Goal: Find specific page/section: Find specific page/section

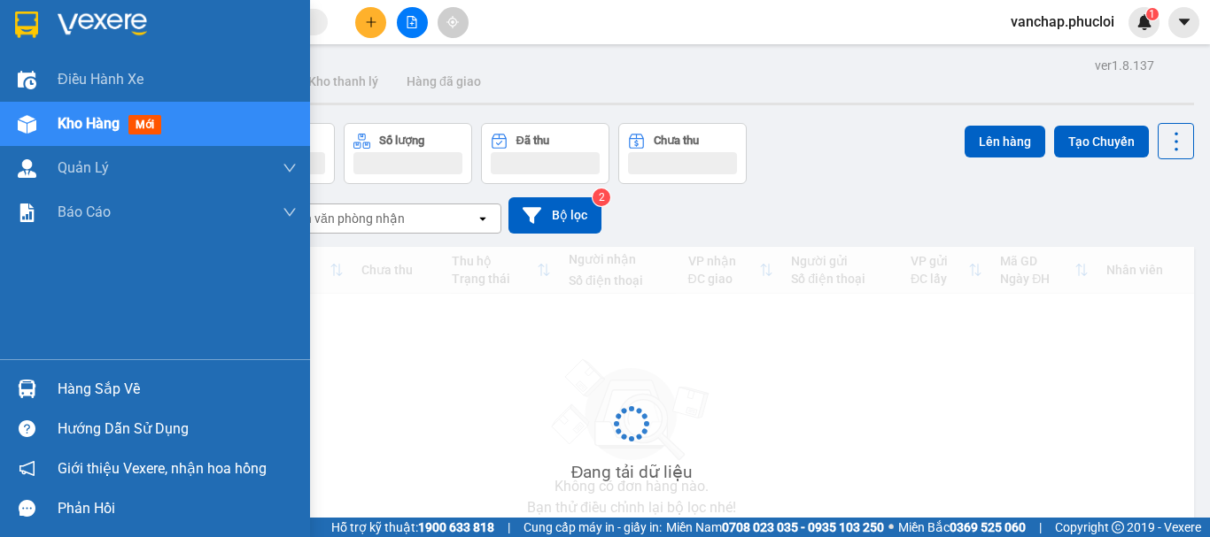
click at [48, 391] on div "Hàng sắp về" at bounding box center [155, 389] width 310 height 40
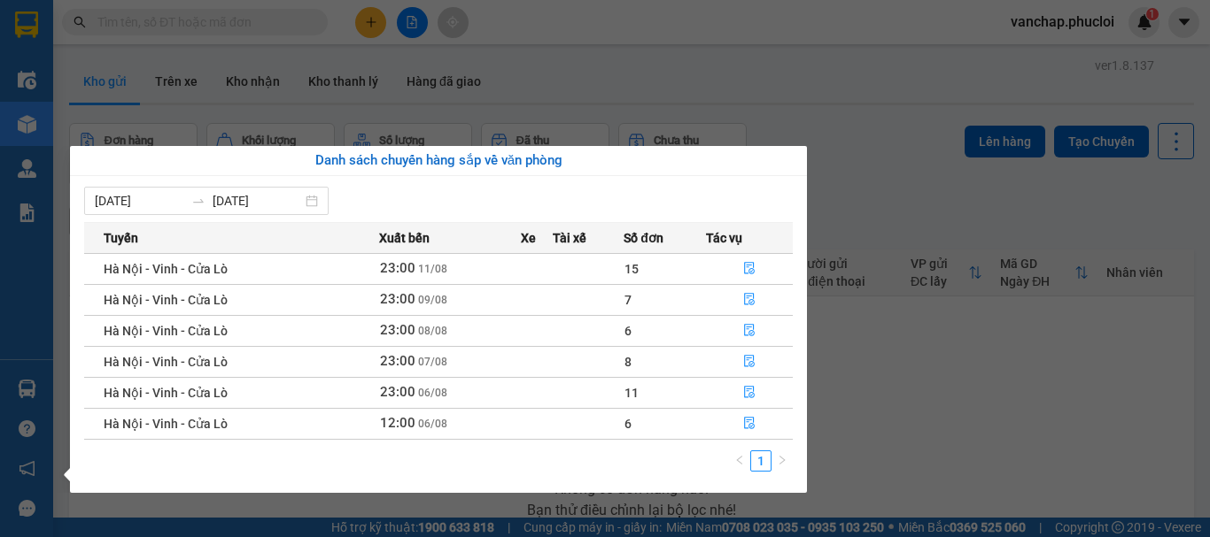
click at [592, 274] on td at bounding box center [588, 268] width 71 height 31
click at [741, 266] on button "button" at bounding box center [749, 269] width 85 height 28
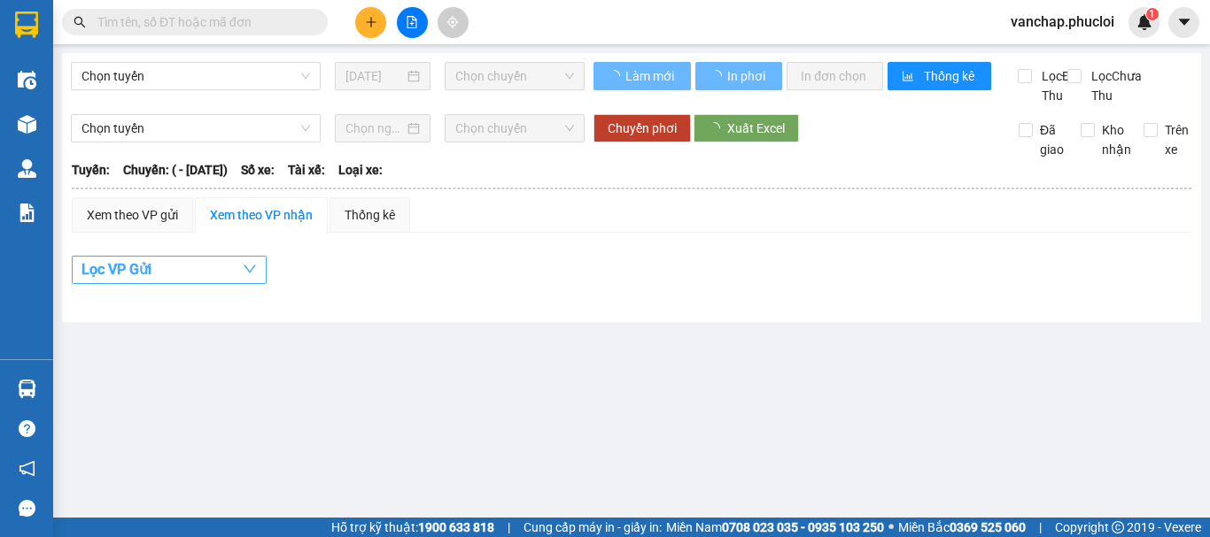
drag, startPoint x: 210, startPoint y: 295, endPoint x: 167, endPoint y: 292, distance: 42.6
click at [210, 284] on button "Lọc VP Gửi" at bounding box center [169, 270] width 195 height 28
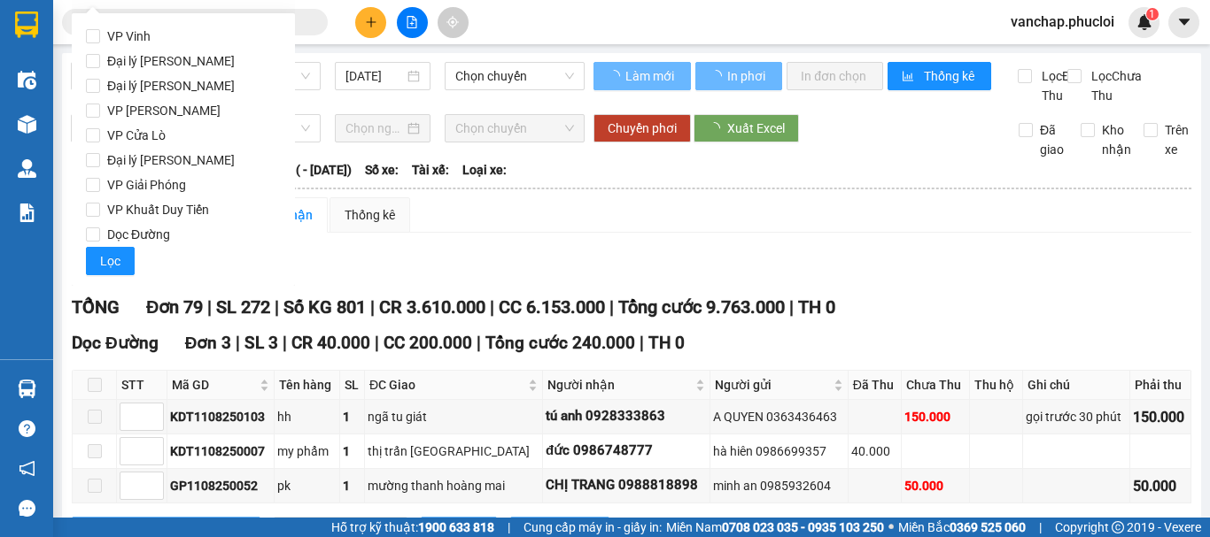
click at [166, 284] on button "Lọc VP Gửi" at bounding box center [169, 270] width 195 height 28
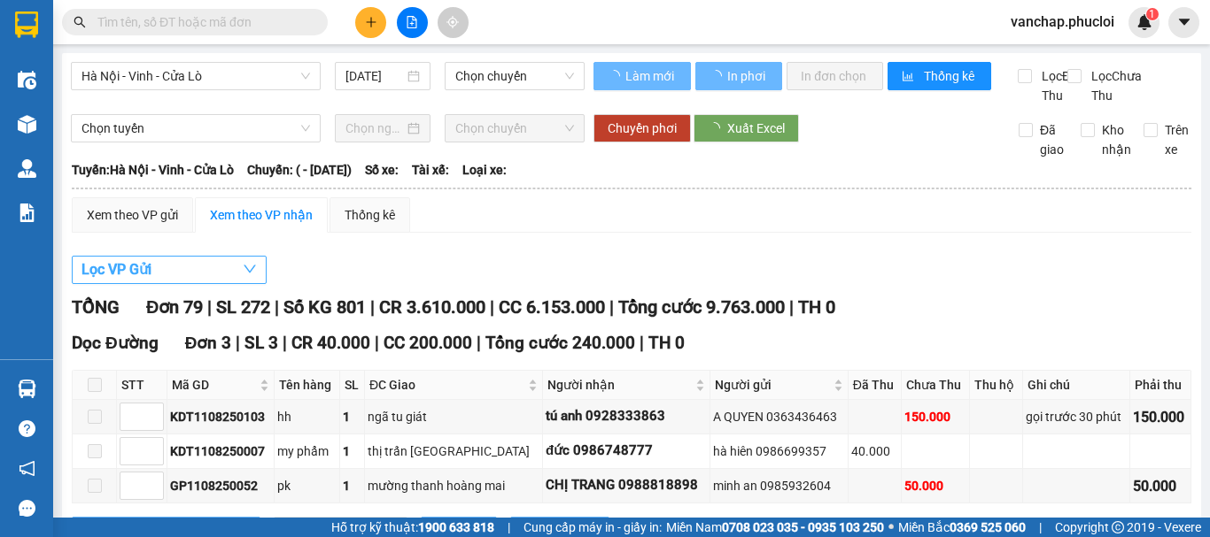
type input "[DATE]"
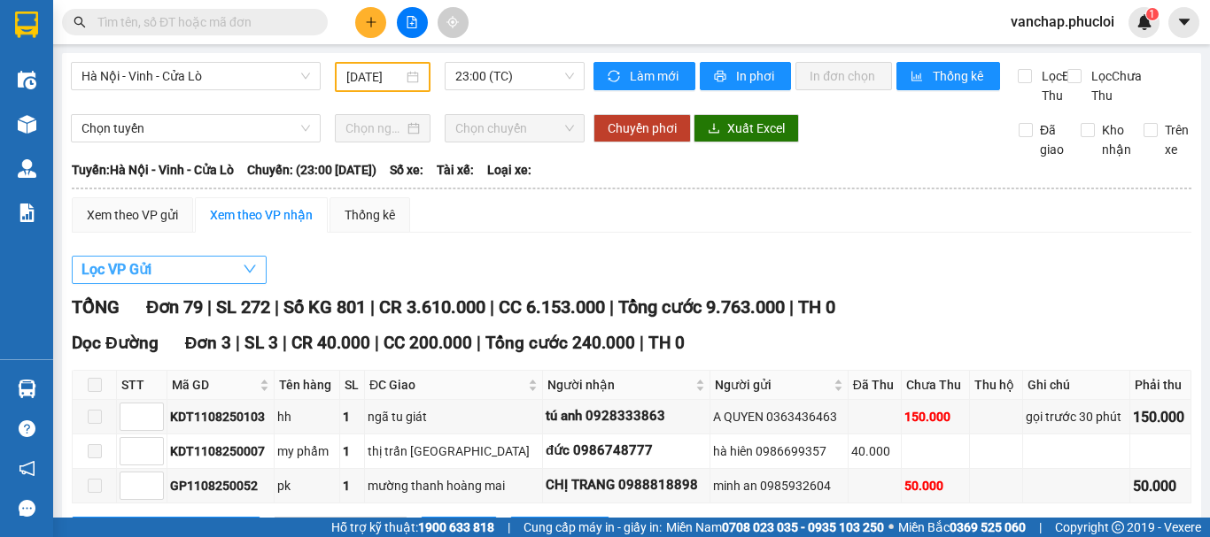
click at [172, 284] on button "Lọc VP Gửi" at bounding box center [169, 270] width 195 height 28
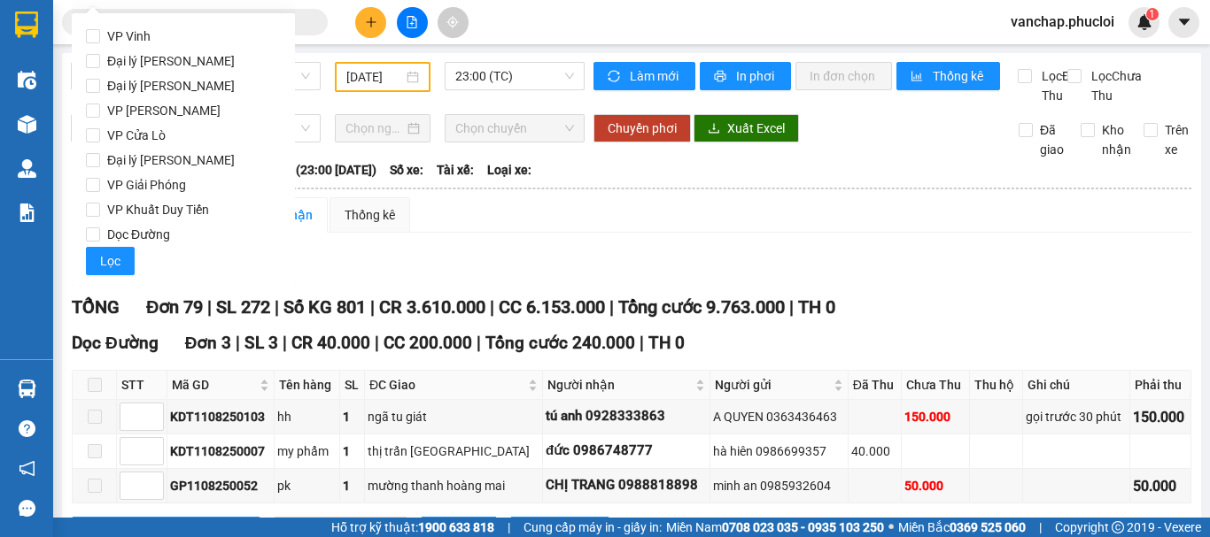
click at [223, 284] on button "Lọc VP Gửi" at bounding box center [169, 270] width 195 height 28
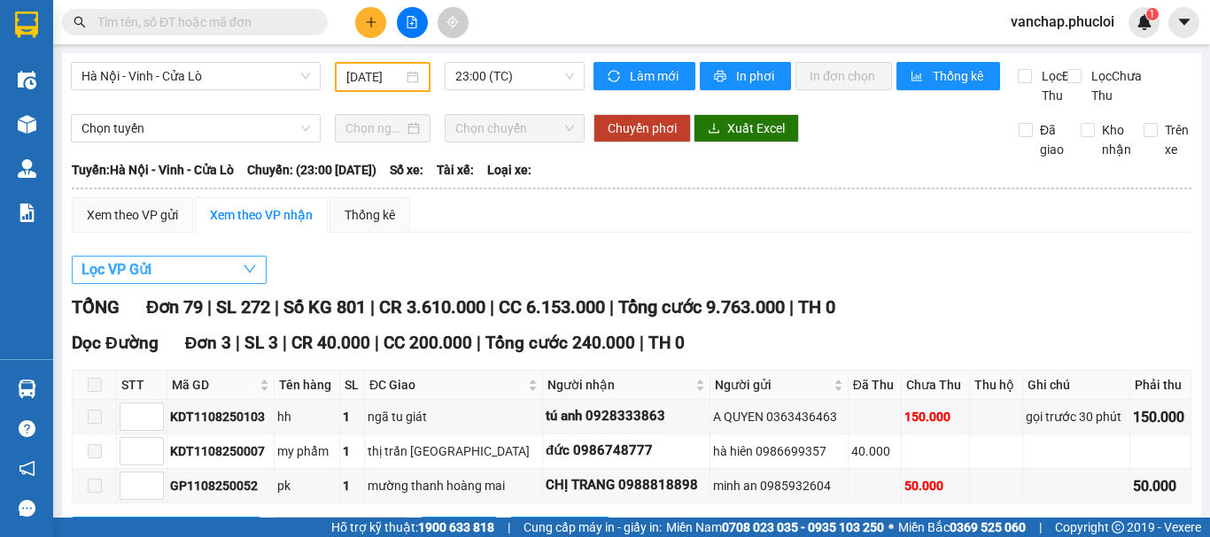
click at [171, 284] on button "Lọc VP Gửi" at bounding box center [169, 270] width 195 height 28
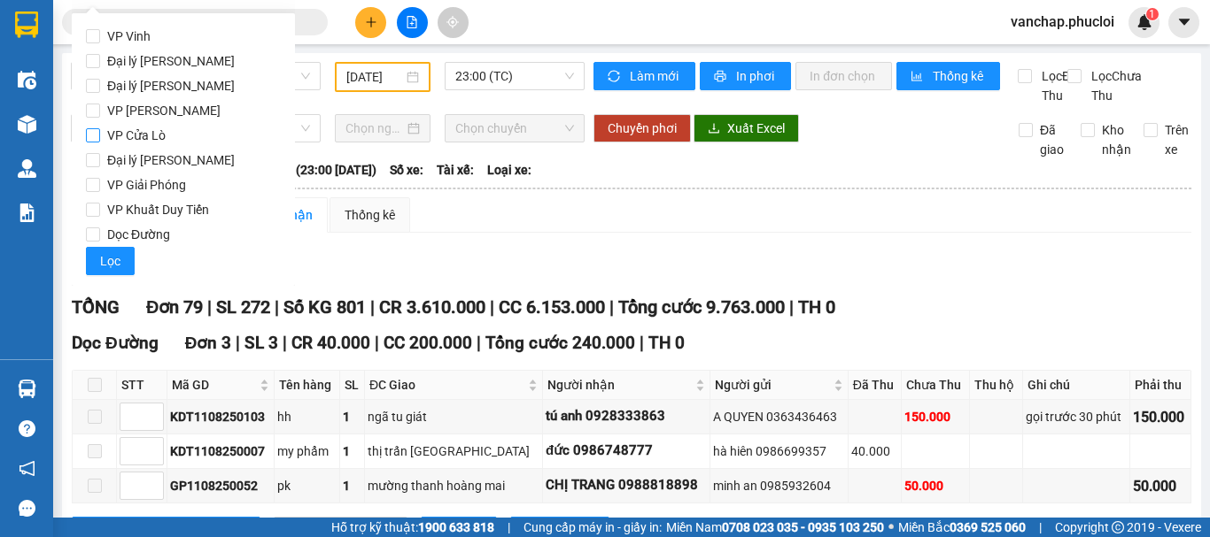
click at [105, 138] on span "VP Cửa Lò" at bounding box center [136, 135] width 73 height 25
click at [100, 138] on input "VP Cửa Lò" at bounding box center [93, 135] width 14 height 14
checkbox input "true"
click at [107, 264] on span "Lọc" at bounding box center [110, 260] width 20 height 19
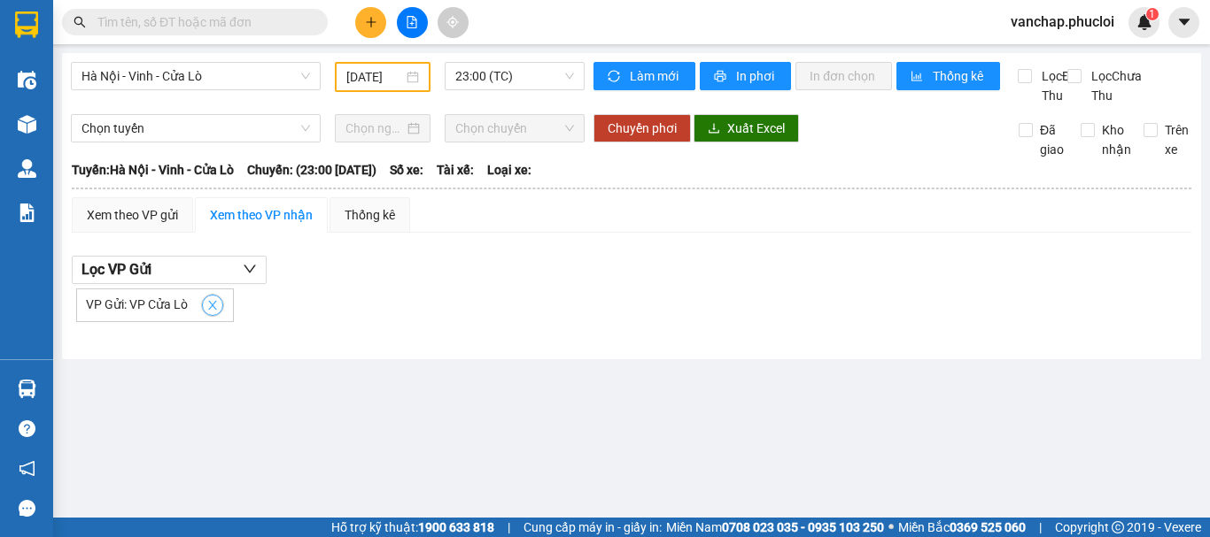
drag, startPoint x: 208, startPoint y: 327, endPoint x: 244, endPoint y: 306, distance: 41.6
click at [209, 312] on icon "close" at bounding box center [212, 305] width 12 height 12
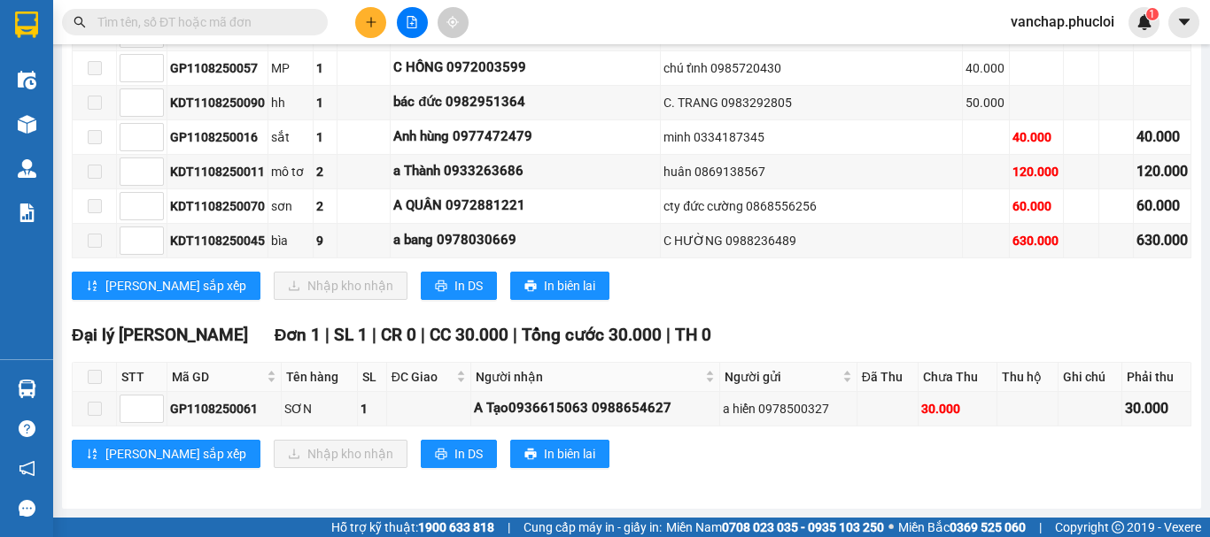
scroll to position [4781, 0]
click at [454, 296] on span "In DS" at bounding box center [468, 285] width 28 height 19
